Goal: Task Accomplishment & Management: Use online tool/utility

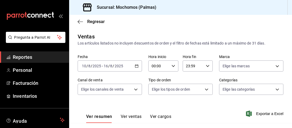
scroll to position [78, 0]
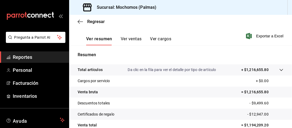
click at [78, 19] on div "Regresar" at bounding box center [180, 22] width 223 height 14
click at [80, 23] on icon "button" at bounding box center [80, 21] width 5 height 5
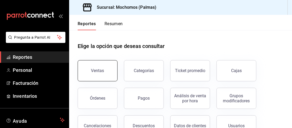
click at [101, 67] on button "Ventas" at bounding box center [98, 70] width 40 height 21
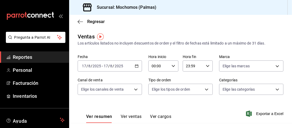
click at [137, 67] on \(Stroke\) "button" at bounding box center [136, 66] width 3 height 3
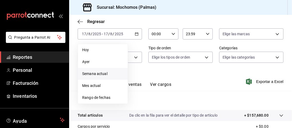
scroll to position [32, 0]
click at [107, 96] on span "Rango de fechas" at bounding box center [102, 98] width 41 height 6
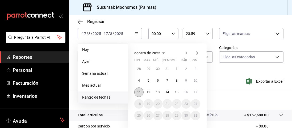
click at [139, 92] on abbr "11" at bounding box center [138, 93] width 3 height 4
click at [197, 95] on button "17" at bounding box center [195, 93] width 9 height 10
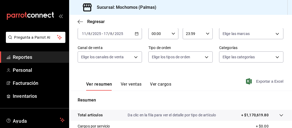
click at [258, 81] on span "Exportar a Excel" at bounding box center [265, 81] width 36 height 6
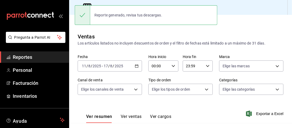
scroll to position [32, 0]
